Goal: Information Seeking & Learning: Learn about a topic

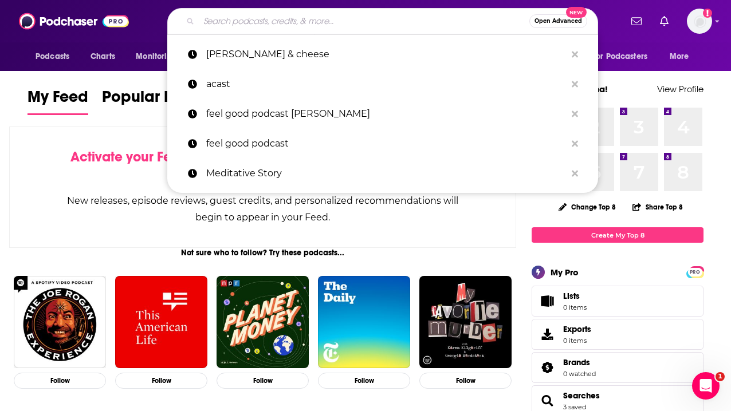
click at [272, 28] on input "Search podcasts, credits, & more..." at bounding box center [364, 21] width 331 height 18
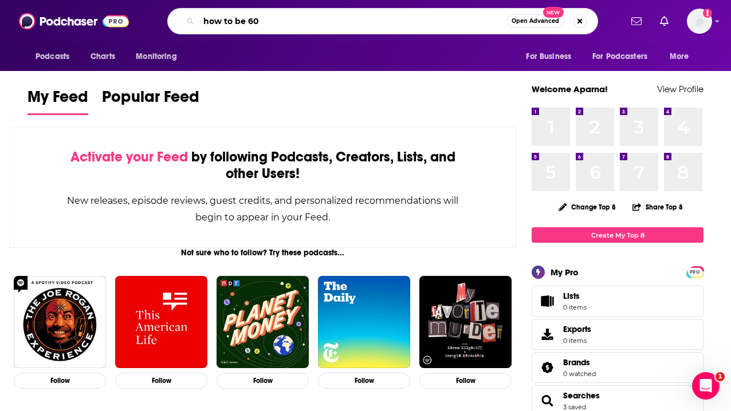
type input "how to be 60"
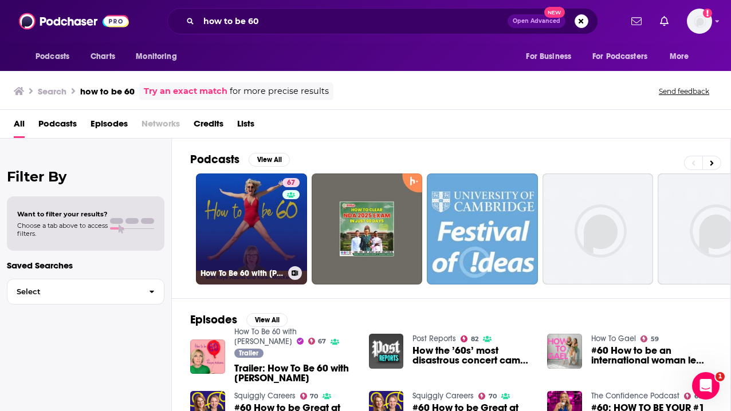
click at [251, 196] on link "67 How To Be 60 with Kaye Adams" at bounding box center [251, 229] width 111 height 111
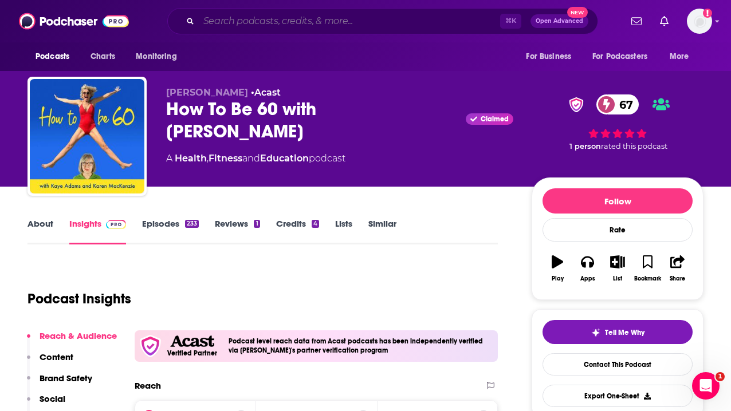
click at [322, 26] on input "Search podcasts, credits, & more..." at bounding box center [349, 21] width 301 height 18
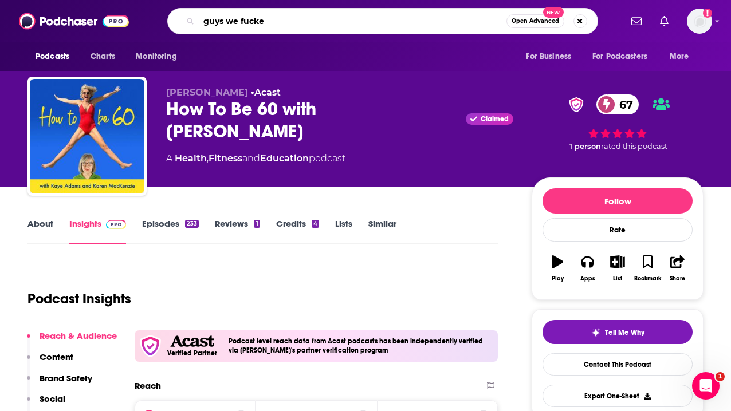
type input "guys we fucked"
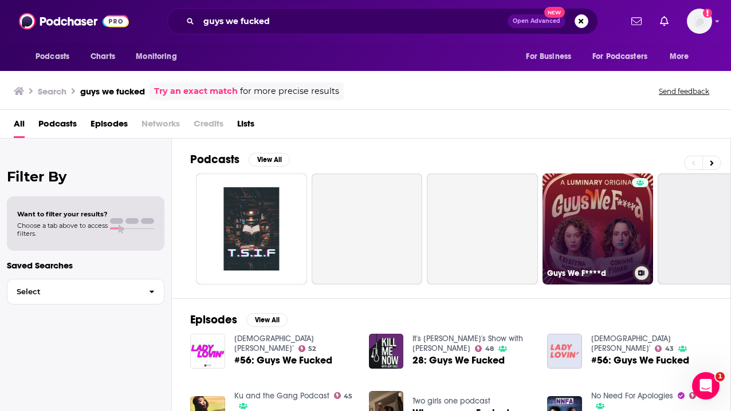
click at [608, 197] on link "Guys We F****d" at bounding box center [597, 229] width 111 height 111
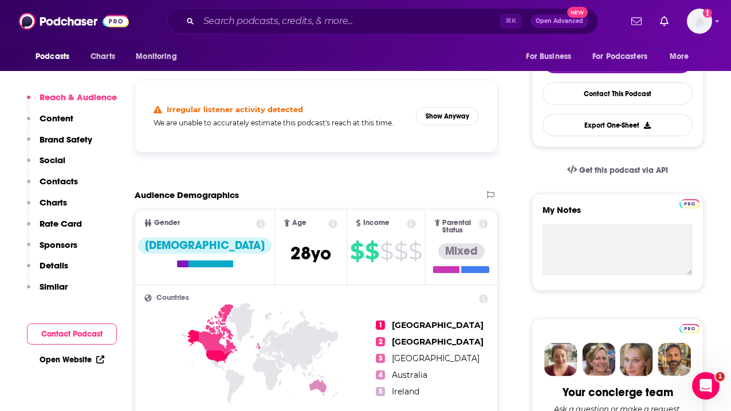
scroll to position [321, 0]
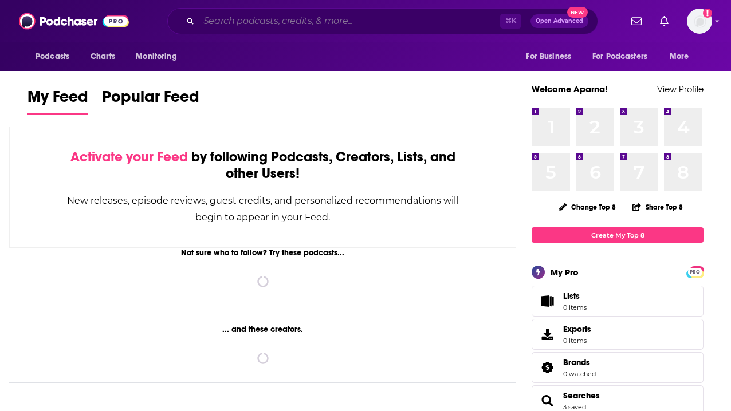
click at [262, 21] on input "Search podcasts, credits, & more..." at bounding box center [349, 21] width 301 height 18
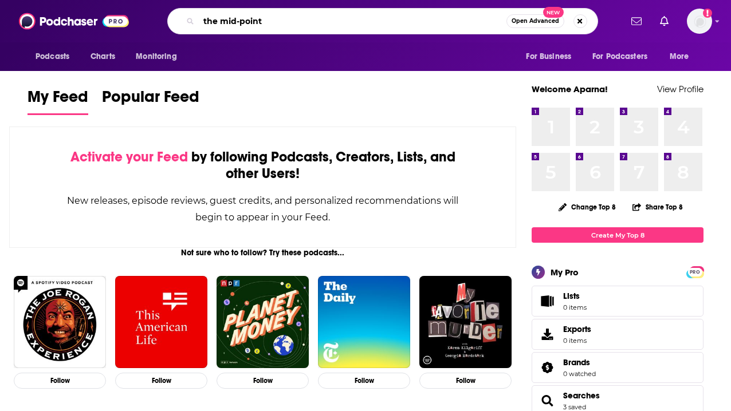
type input "the mid-point"
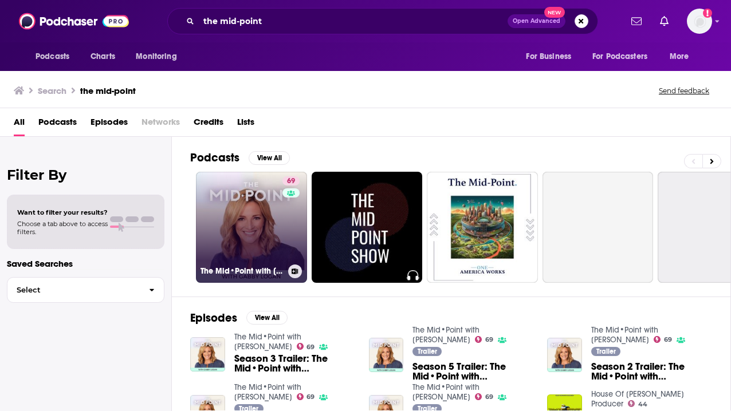
click at [241, 202] on link "69 The Mid•Point with [PERSON_NAME]" at bounding box center [251, 227] width 111 height 111
